Goal: Navigation & Orientation: Find specific page/section

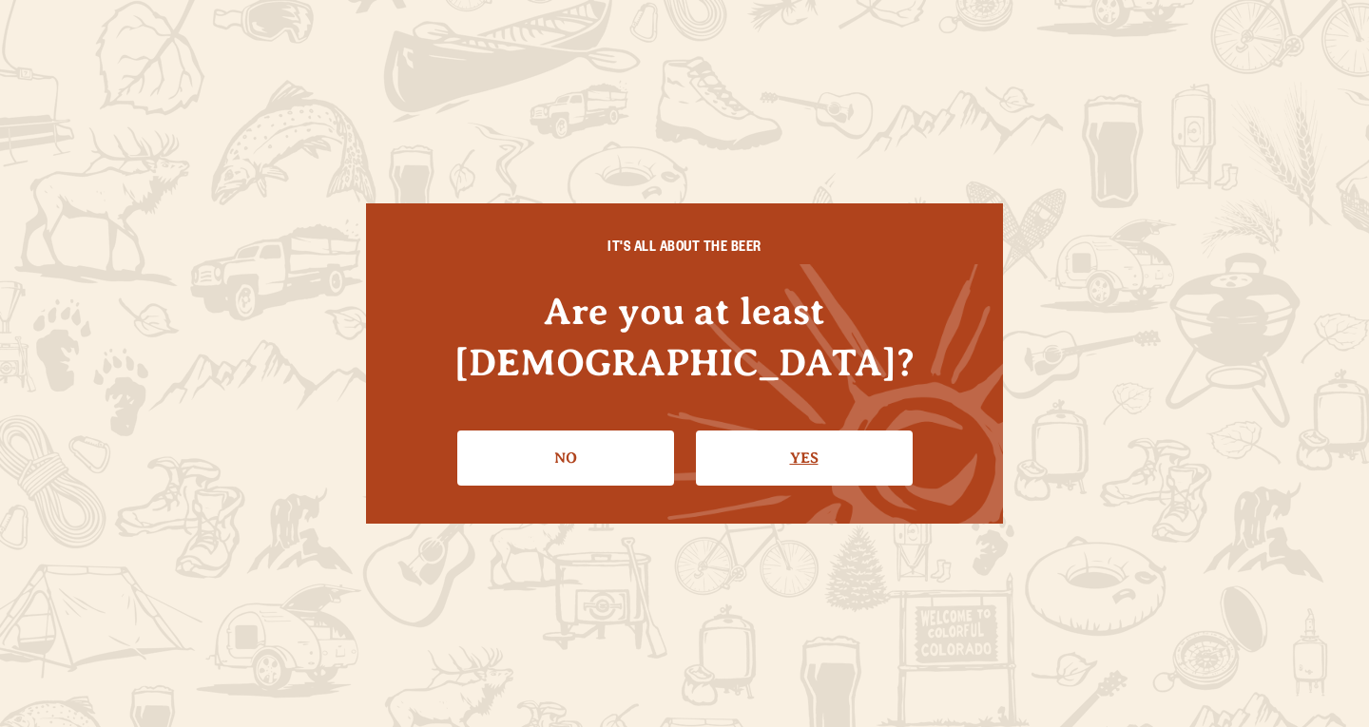
click at [777, 431] on link "Yes" at bounding box center [804, 458] width 217 height 55
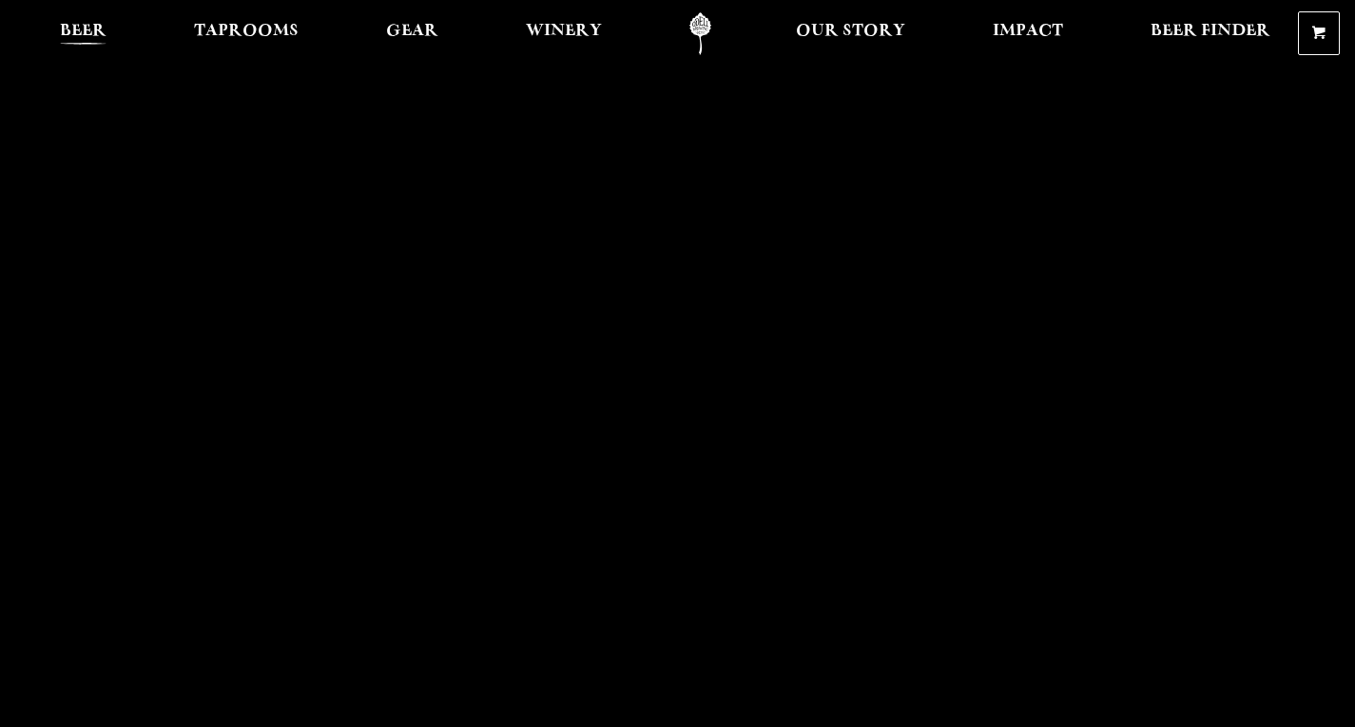
click at [95, 36] on span "Beer" at bounding box center [83, 31] width 47 height 15
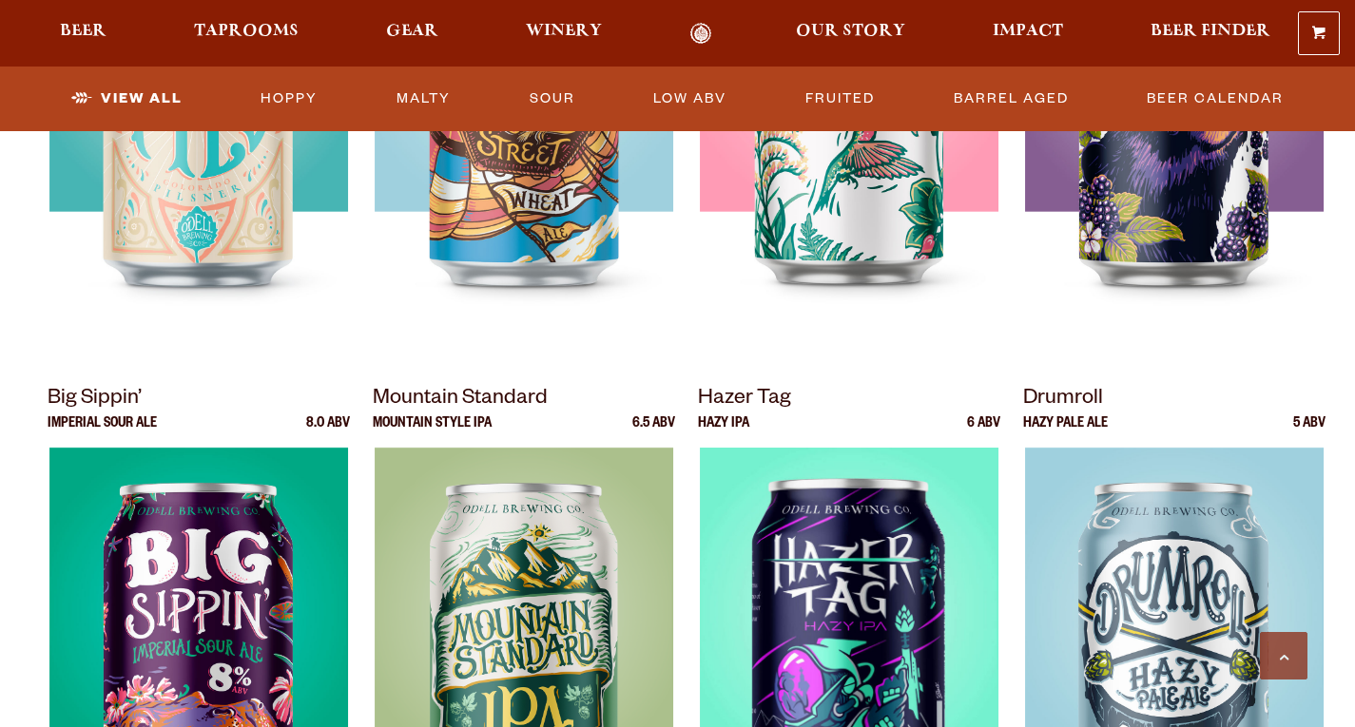
scroll to position [1712, 0]
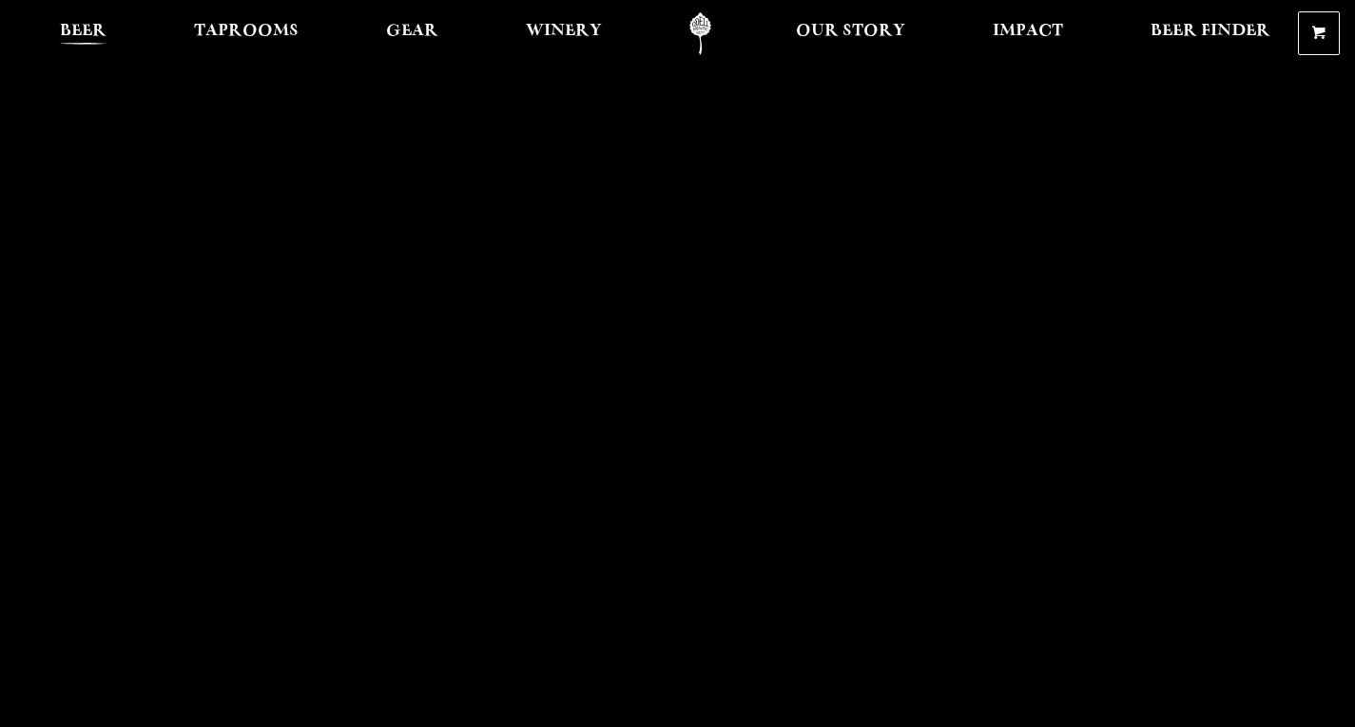
click at [103, 28] on span "Beer" at bounding box center [83, 31] width 47 height 15
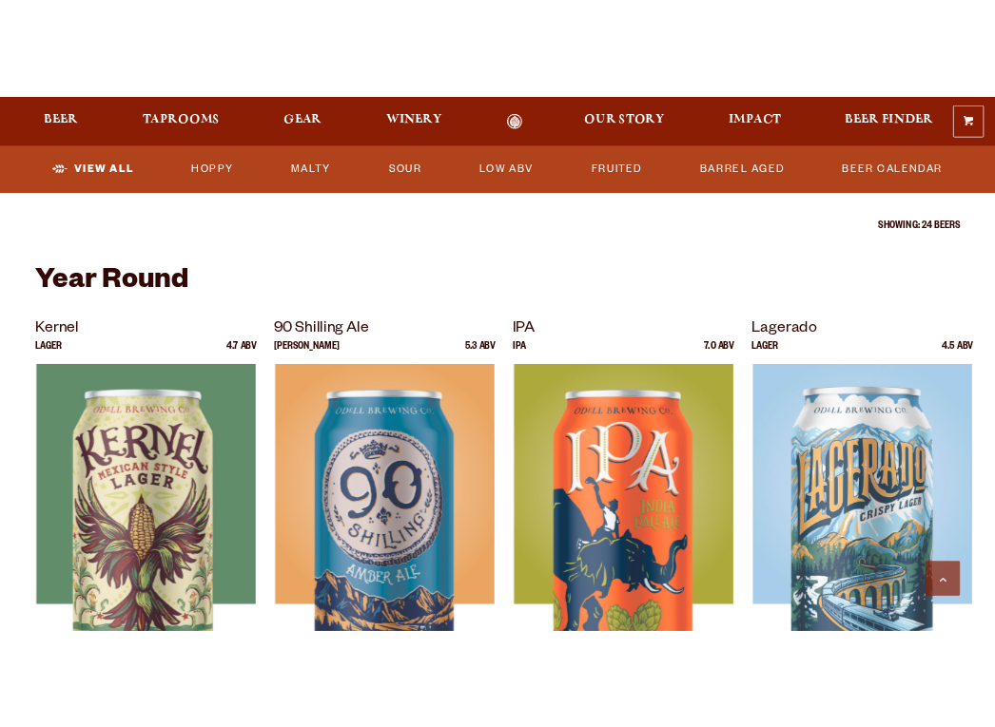
scroll to position [761, 0]
